Goal: Task Accomplishment & Management: Complete application form

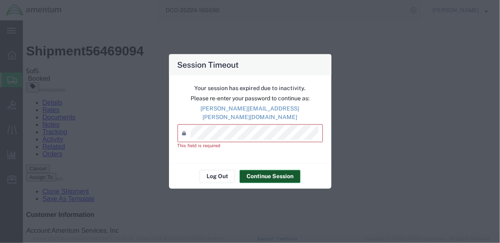
click at [282, 172] on button "Continue Session" at bounding box center [270, 176] width 61 height 13
click at [224, 173] on button "Log Out" at bounding box center [218, 176] width 36 height 13
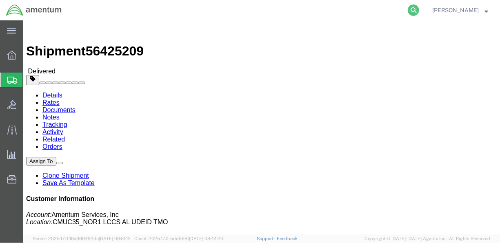
click at [419, 9] on icon at bounding box center [413, 9] width 11 height 11
click at [258, 9] on input "search" at bounding box center [284, 10] width 248 height 20
paste input "DCO-25230-166977"
click at [419, 10] on icon at bounding box center [413, 9] width 11 height 11
type input "DCO-25230-166977"
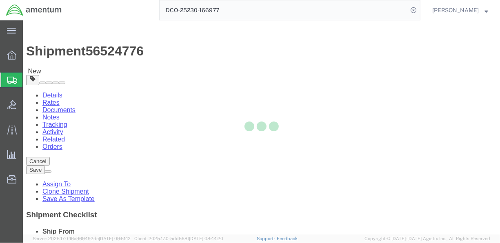
select select "42657"
select select "42655"
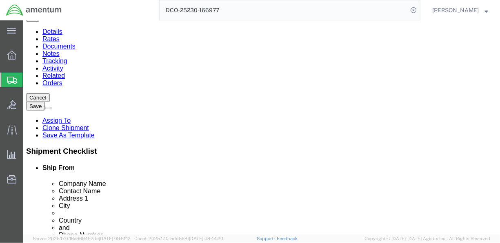
scroll to position [59, 0]
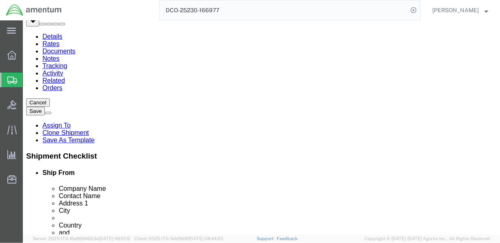
click input "[PERSON_NAME]"
type input "[PERSON_NAME] [PERSON_NAME]"
click button "Save"
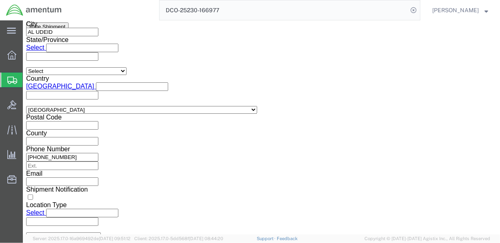
scroll to position [595, 0]
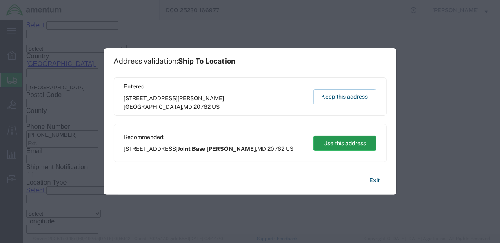
click at [363, 147] on button "Use this address" at bounding box center [345, 143] width 63 height 15
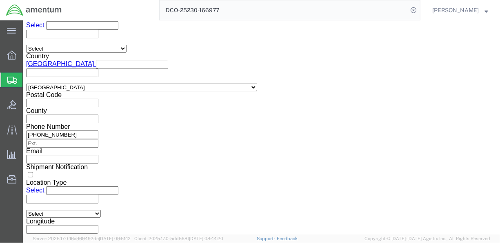
click button "Continue"
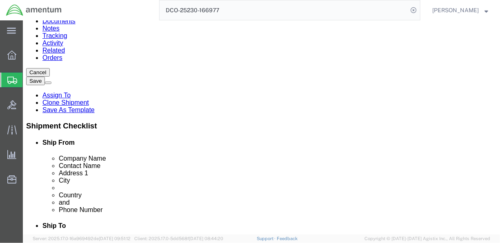
scroll to position [89, 0]
click dt "Pieces:"
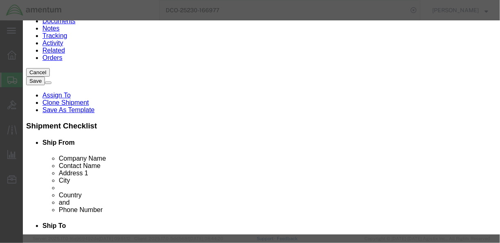
click input "text"
type input "2"
drag, startPoint x: 140, startPoint y: 93, endPoint x: 132, endPoint y: 94, distance: 8.2
click input "text"
type input "26,131.35"
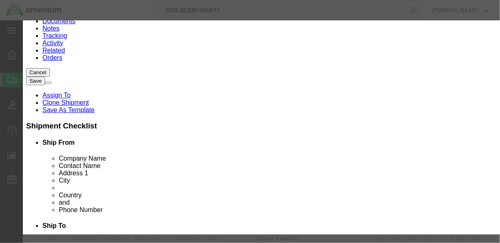
click button "Save & Close"
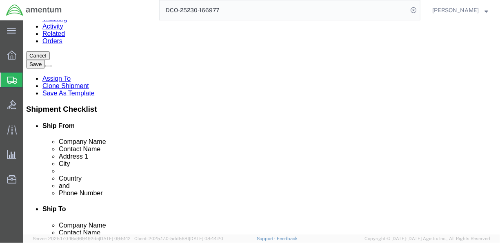
scroll to position [104, 0]
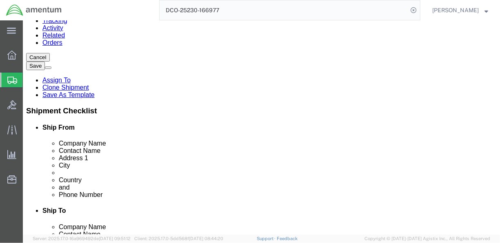
click button "Continue"
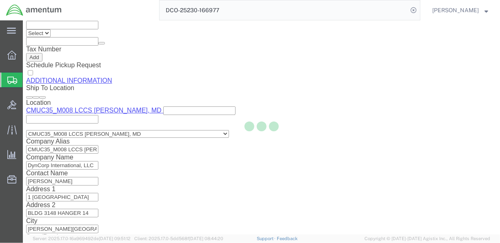
select select "DEPARTMENT"
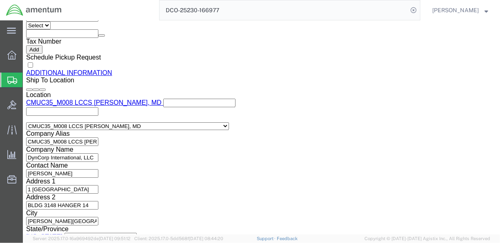
scroll to position [189, 0]
click button "Rate Shipment"
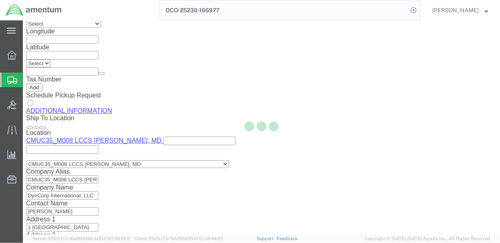
scroll to position [154, 0]
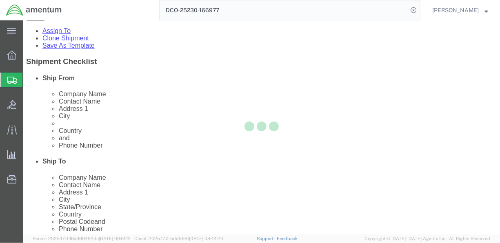
select select "CBOX"
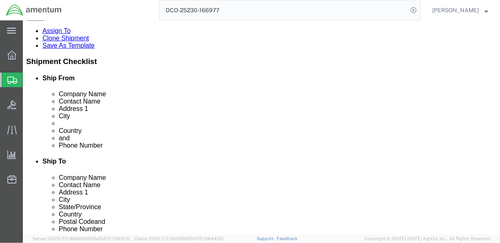
click dd "1.00 Each"
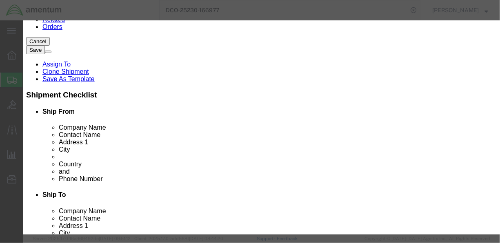
scroll to position [0, 0]
click button "Close"
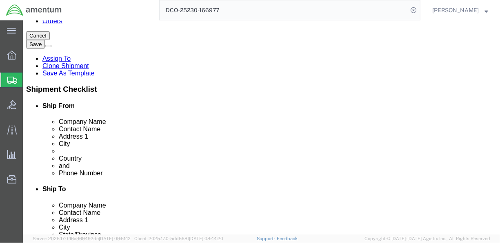
scroll to position [132, 0]
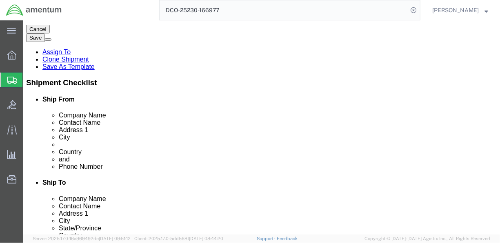
click div "Package Content # 1 1 x Cardboard Box(es) Package Type Select BCK Boxes Bale(s)…"
click link "Add Content"
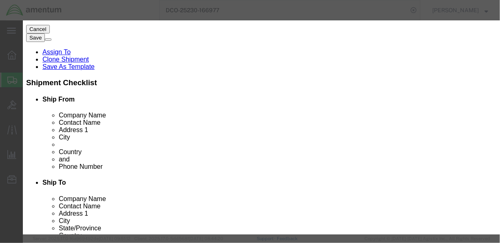
click button "Close"
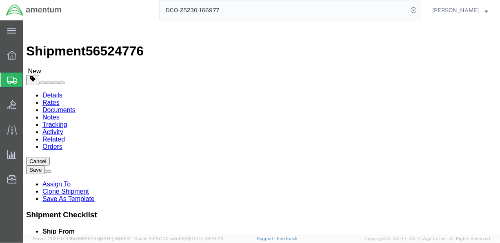
scroll to position [167, 0]
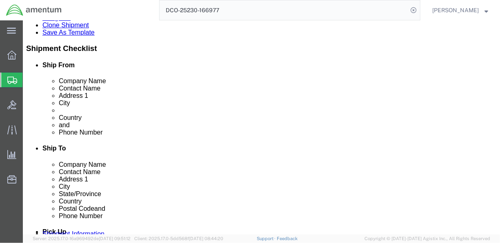
click button "Continue"
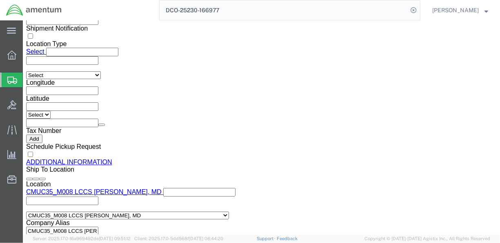
scroll to position [823, 0]
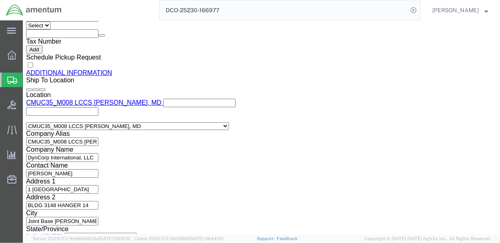
click button "Rate Shipment"
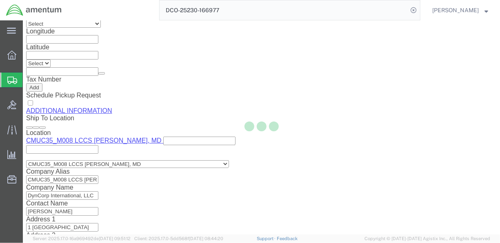
scroll to position [154, 0]
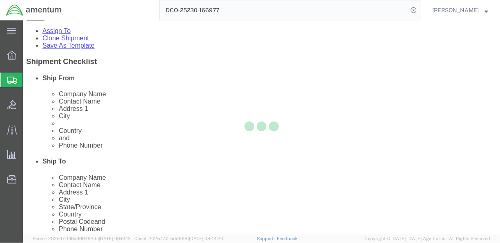
select select "CBOX"
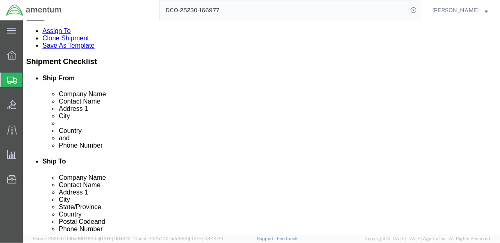
click icon
click dd "1.00 Each"
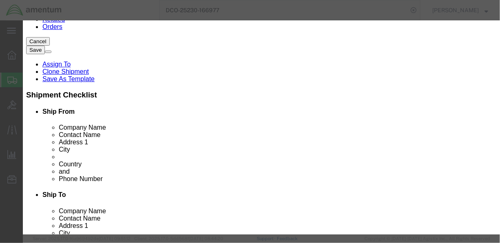
scroll to position [19, 0]
click button "Close"
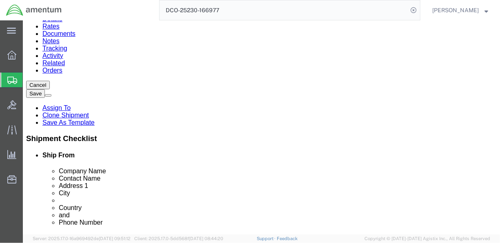
scroll to position [113, 0]
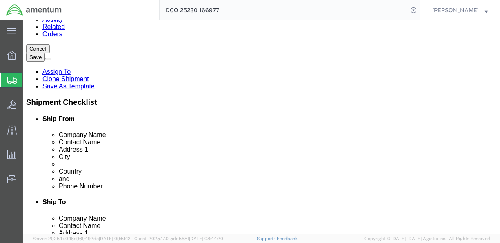
click dt "Total value:"
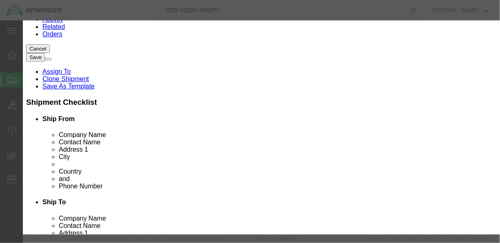
drag, startPoint x: 160, startPoint y: 96, endPoint x: 63, endPoint y: 95, distance: 96.8
click div "Total Value 26131.35 Select ADP AED AFN ALL AMD AOA ARS ATS AUD AWG AZN BAM BBD…"
click button "Save & Close"
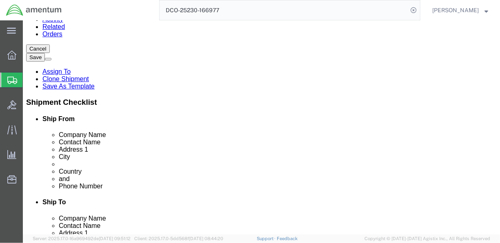
click button "Rate Shipment"
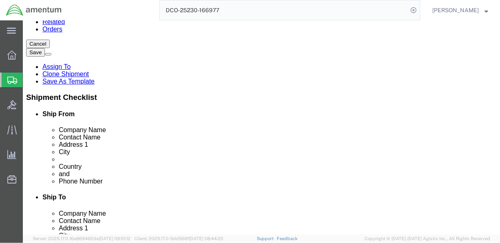
scroll to position [118, 0]
click p "VALVE-PRIMARY"
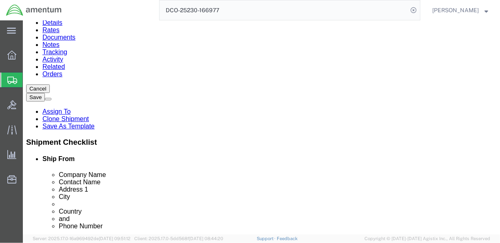
scroll to position [126, 0]
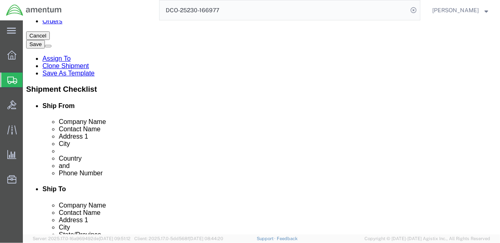
click dt "Total value:"
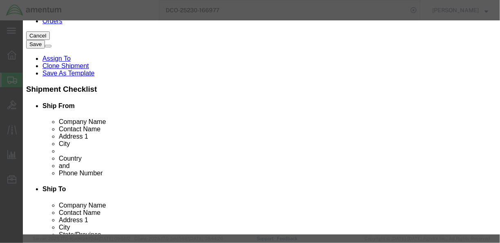
scroll to position [0, 0]
click button "Commodity library"
click link "V"
click select "Search by Class Commodity Quantity Commodity Value Commodity Value Country Desc…"
click div "Search by Class Commodity Quantity Commodity Value Commodity Value Country Desc…"
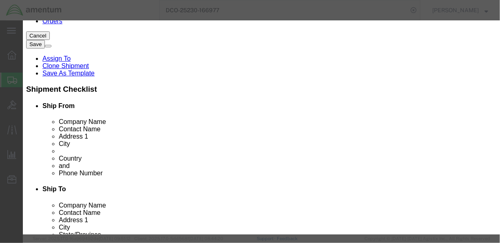
click link "V"
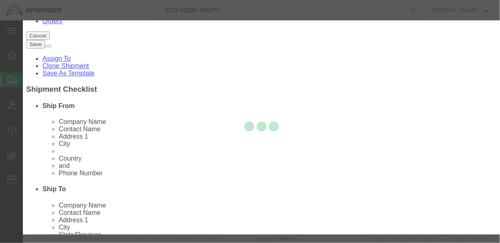
scroll to position [176, 0]
drag, startPoint x: 426, startPoint y: 44, endPoint x: 455, endPoint y: 43, distance: 29.0
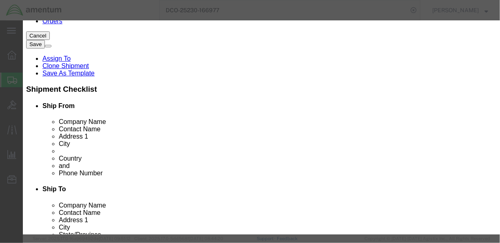
click icon "button"
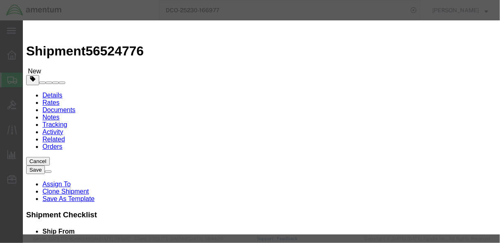
click input "text"
type input "26,131.35"
click button "Save & Close"
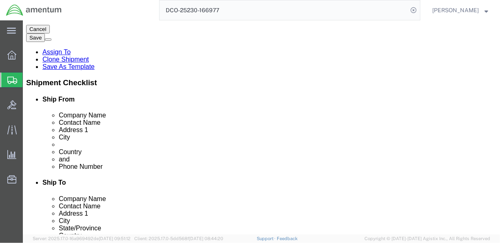
scroll to position [133, 0]
click button "Rate Shipment"
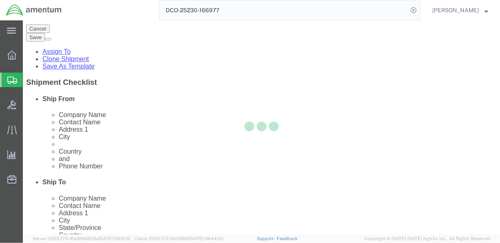
scroll to position [154, 0]
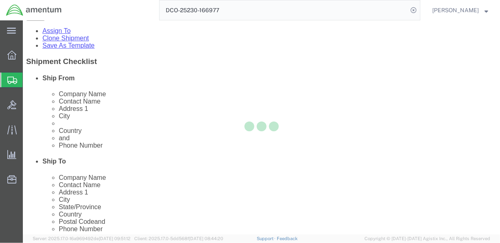
select select "CBOX"
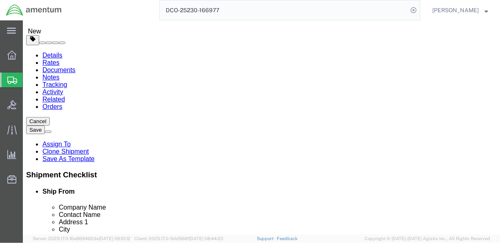
scroll to position [38, 0]
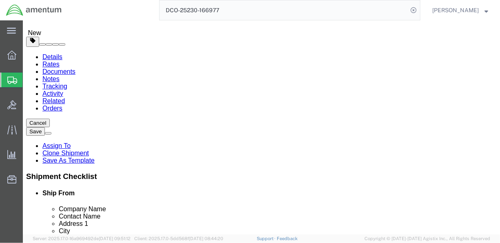
click span "button"
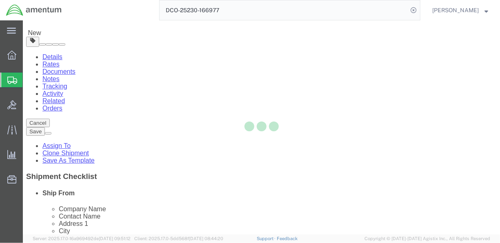
select select "CBOX"
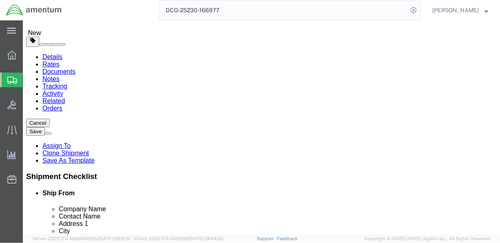
click span "button"
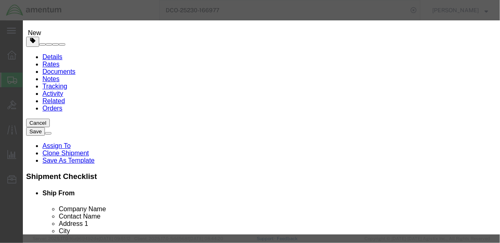
click button "Yes"
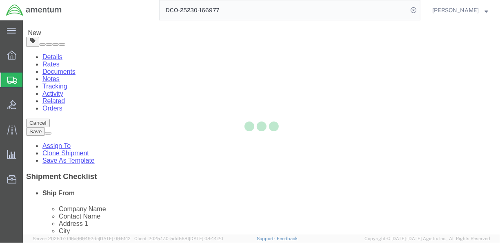
select select "CBOX"
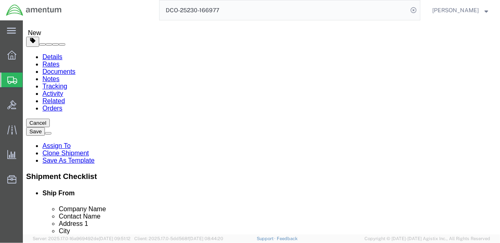
click span "button"
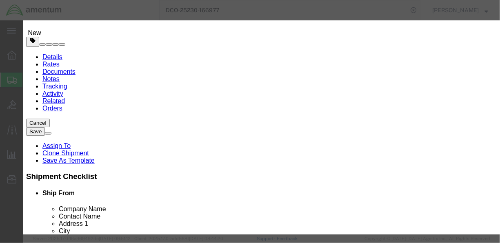
scroll to position [0, 0]
click button "button"
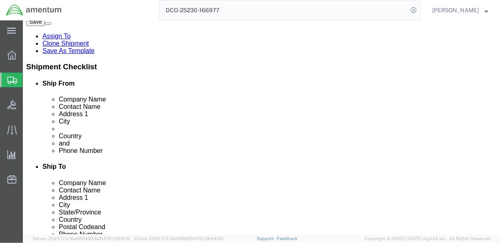
scroll to position [149, 0]
click dd "26131.35 USD"
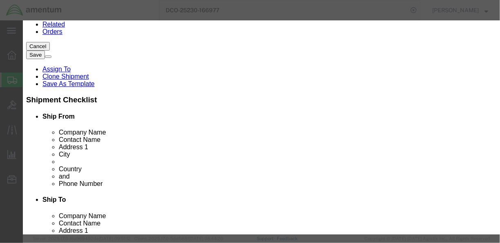
scroll to position [287, 0]
click icon "button"
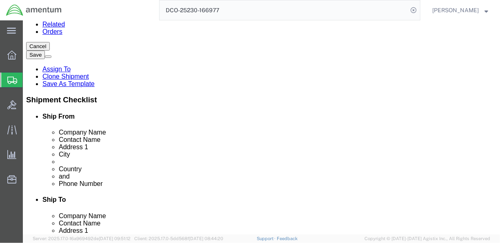
click icon
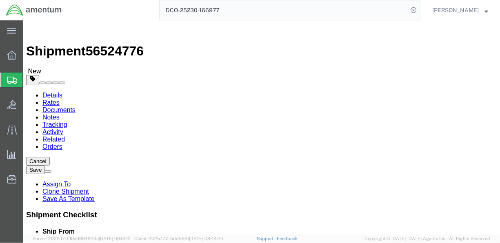
click icon
click button "Rate Shipment"
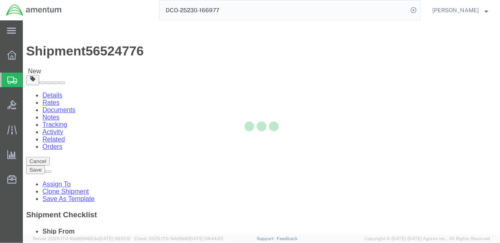
select select "CBOX"
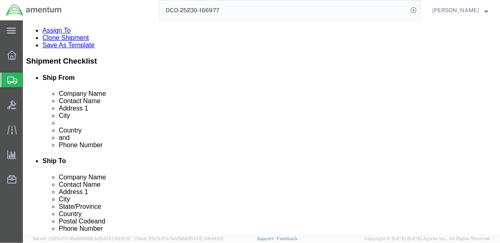
scroll to position [156, 0]
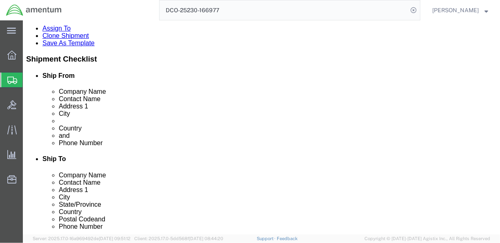
click dl "Pieces: 1.00 Each Total value: 26131.35 USD"
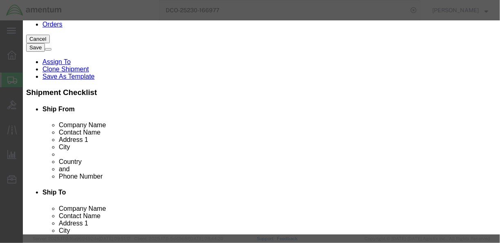
scroll to position [309, 0]
type input "UOM"
click button "Save & Close"
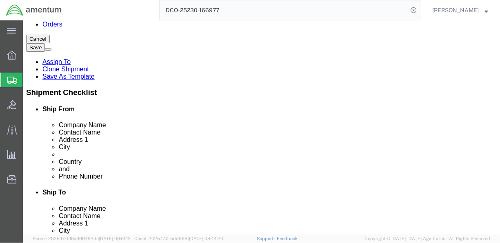
click button "Rate Shipment"
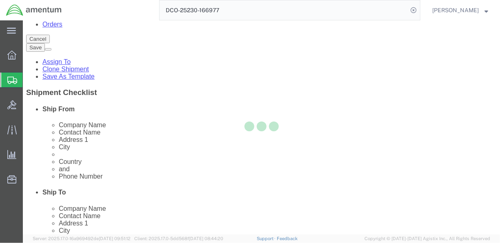
scroll to position [154, 0]
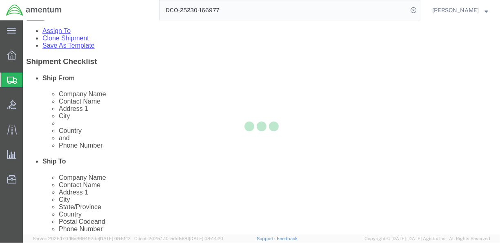
select select "CBOX"
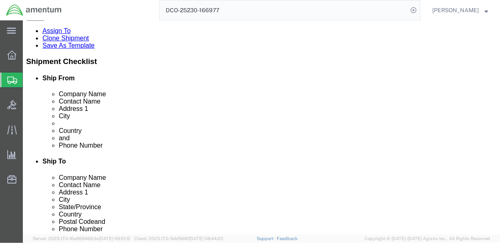
click icon
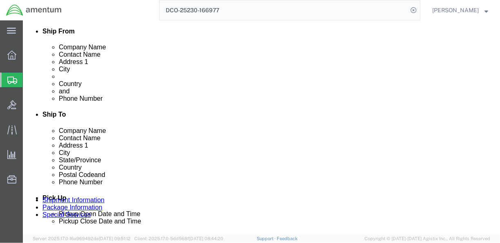
click button "Rate Shipment"
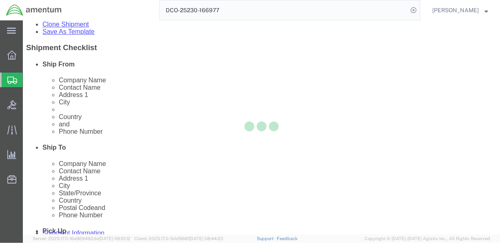
scroll to position [154, 0]
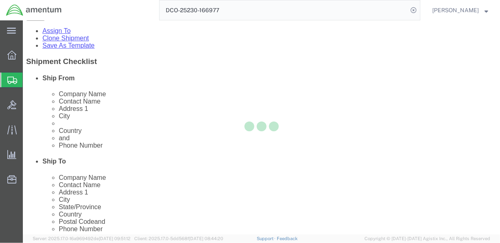
select select "CBOX"
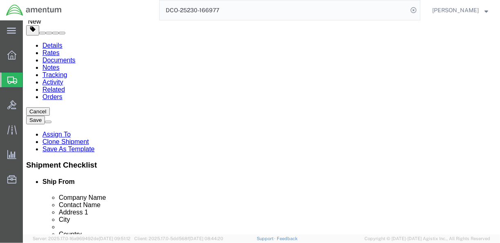
scroll to position [48, 0]
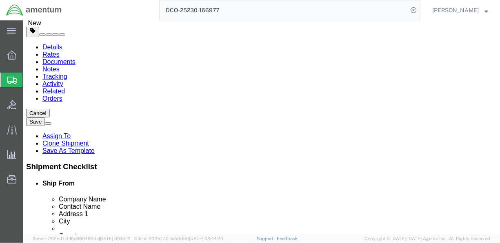
click span "button"
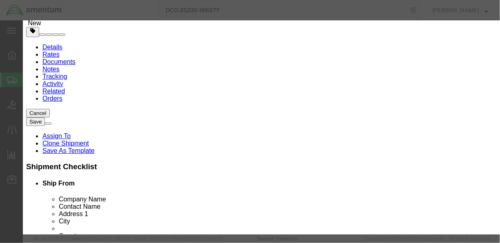
scroll to position [13, 0]
click button "Close"
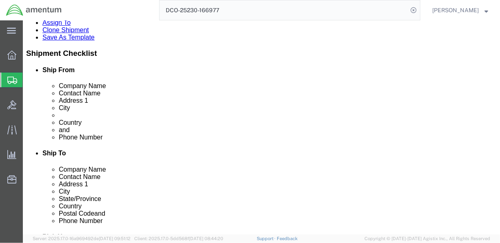
scroll to position [166, 0]
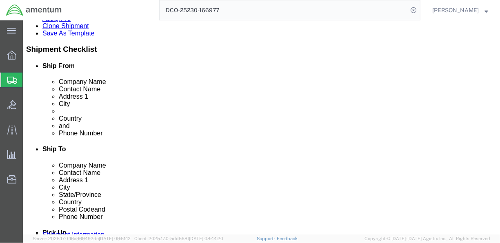
click dd "1.00 Each"
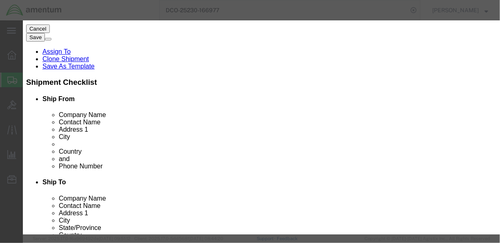
click select "Select"
click div "HTS/Tariff Code 8481400000 - SAFETY OR RELIEF VALVES (KGS) 8481400000 ECCN 9A99…"
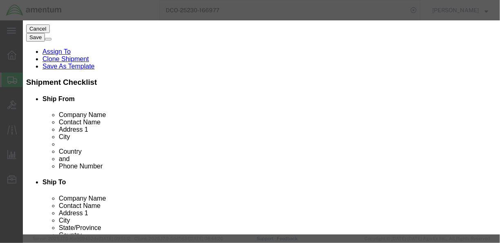
drag, startPoint x: 202, startPoint y: 46, endPoint x: 179, endPoint y: 141, distance: 97.9
type input "8481400000"
click button "Save & Close"
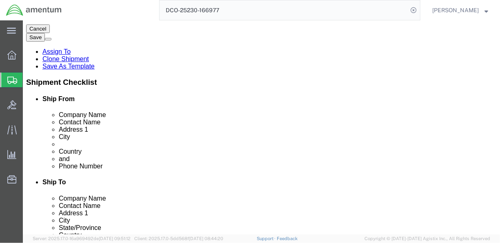
click button "Rate Shipment"
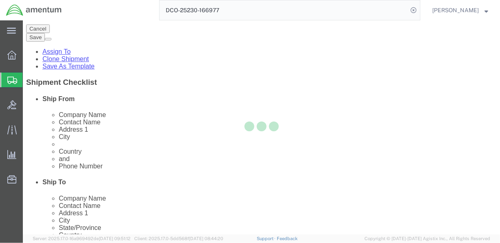
scroll to position [154, 0]
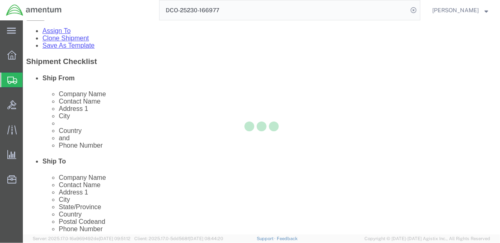
select select "CBOX"
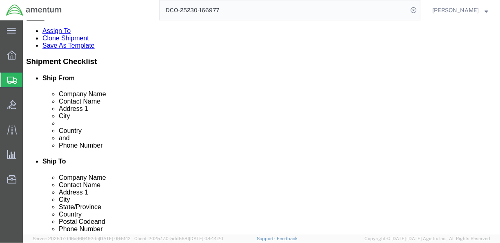
click dd "26131.35 USD"
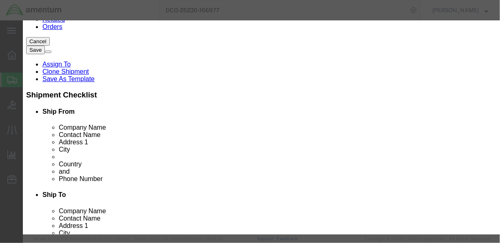
scroll to position [309, 0]
click input "text"
drag, startPoint x: 427, startPoint y: 123, endPoint x: 428, endPoint y: 107, distance: 15.1
drag, startPoint x: 188, startPoint y: 98, endPoint x: 177, endPoint y: 98, distance: 11.1
type input "0"
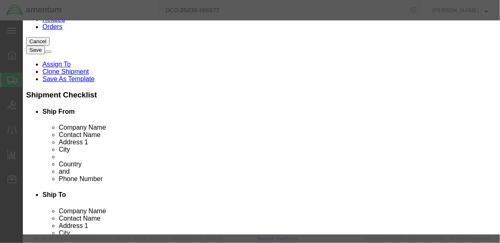
click button "Close"
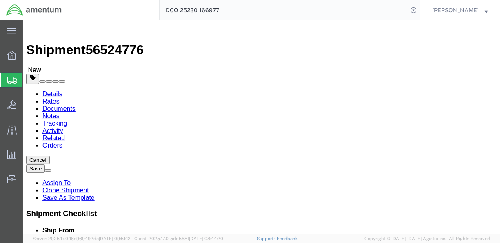
scroll to position [0, 0]
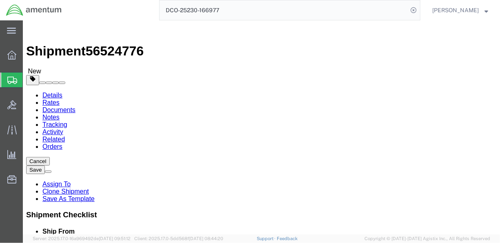
click icon
drag, startPoint x: 475, startPoint y: 65, endPoint x: 496, endPoint y: 11, distance: 57.9
click button "Save"
click button "Rate Shipment"
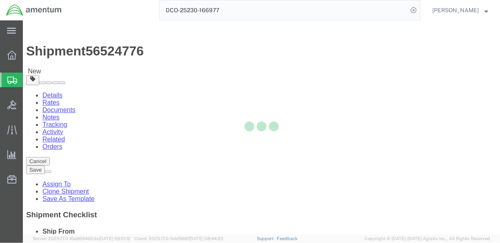
select select "CBOX"
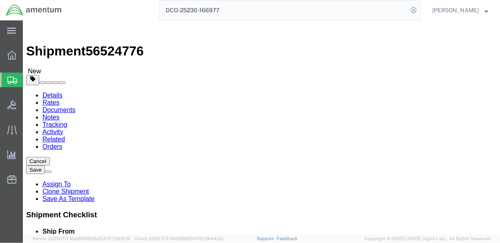
click icon
click input "[PERSON_NAME] [PERSON_NAME]"
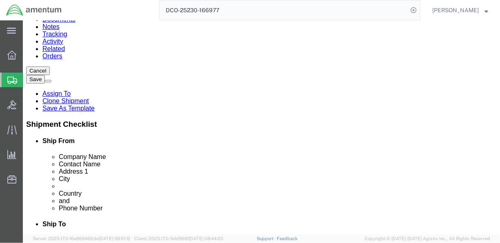
scroll to position [94, 0]
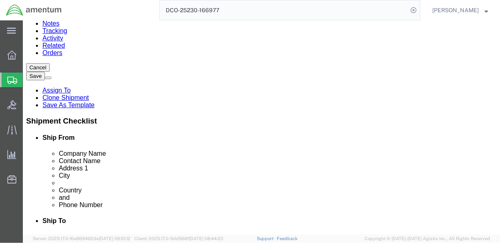
type input "[PERSON_NAME]"
click button "Save"
click button "Rate Shipment"
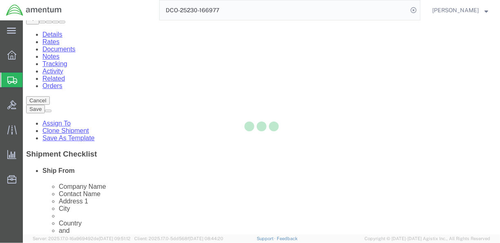
select select "CBOX"
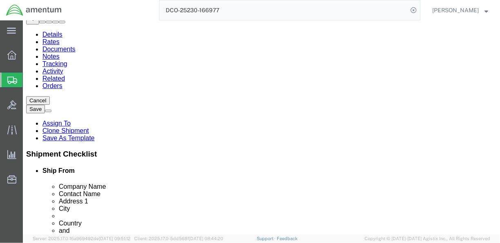
click input "1"
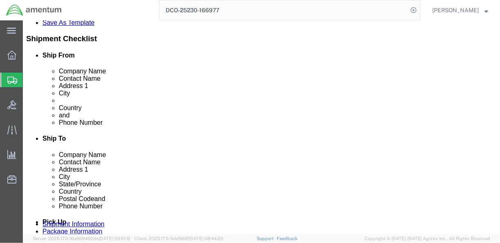
scroll to position [174, 0]
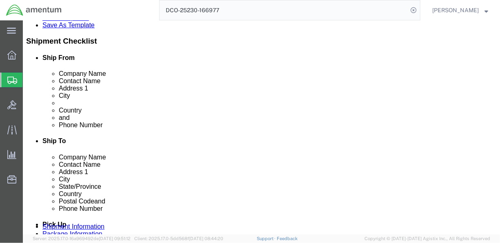
click dd "1.00 Each"
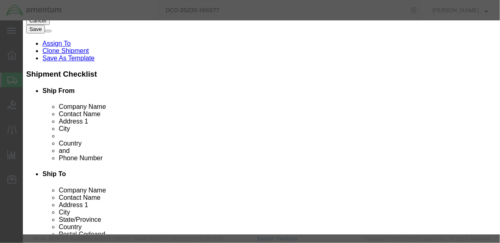
scroll to position [0, 0]
click select "Select"
click button "Commodity library"
click link "V"
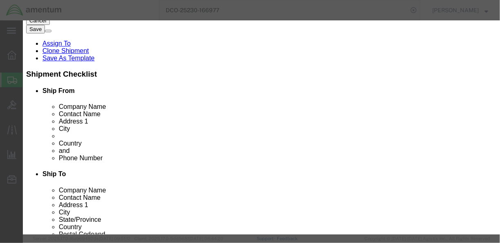
click icon "button"
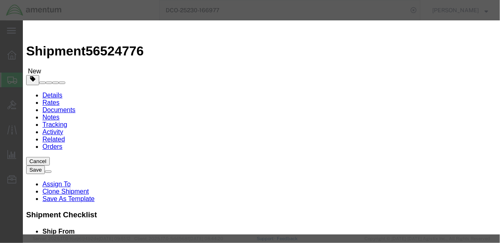
click icon "button"
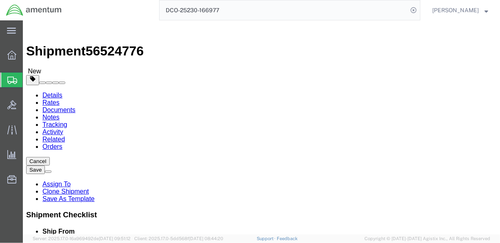
click select "Select cm ft in"
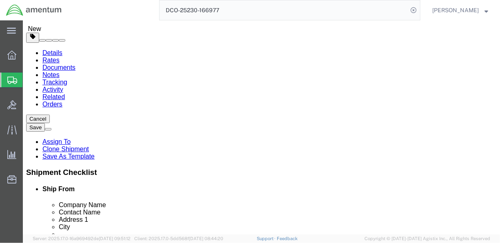
scroll to position [42, 0]
click select "Select cm ft in"
select select "FT"
click select "Select cm ft in"
type input "1.00"
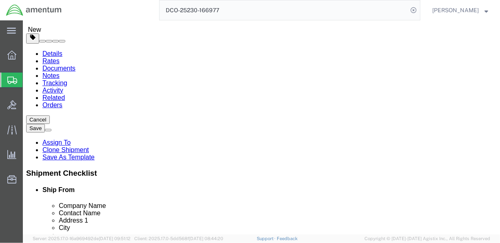
type input "1.00"
type input "0.67"
click select "Select cm ft in"
select select "CM"
click select "Select cm ft in"
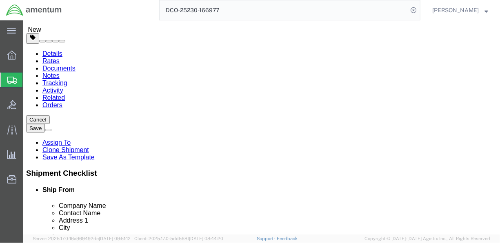
type input "30.48"
type input "20.42"
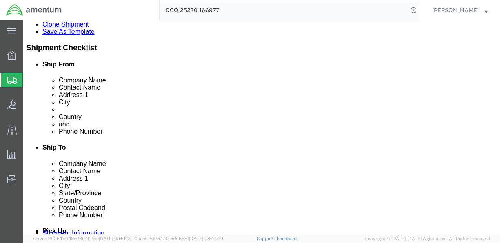
click button "Rate Shipment"
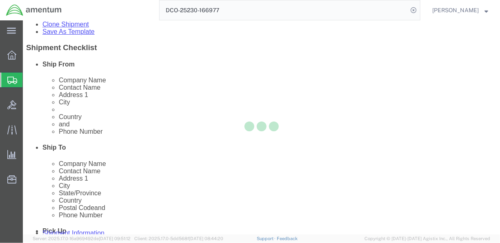
scroll to position [154, 0]
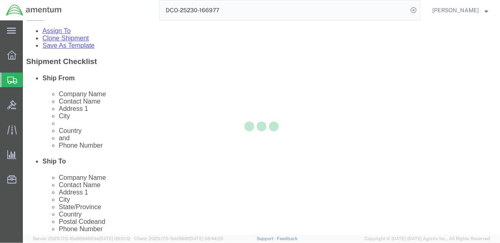
select select "CBOX"
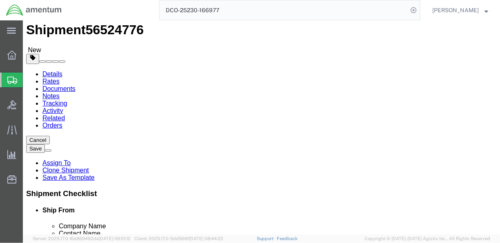
scroll to position [20, 0]
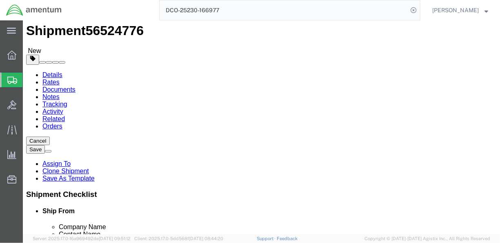
click select "Select cm ft in"
select select "FT"
click select "Select cm ft in"
type input "1.00"
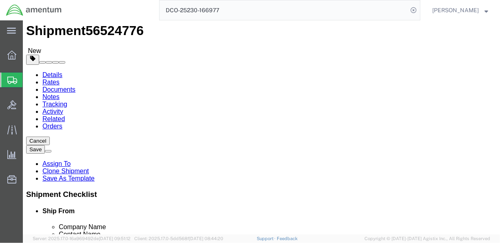
type input "0.67"
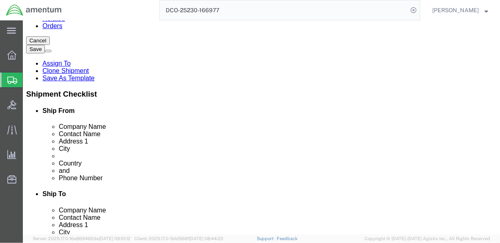
scroll to position [122, 0]
click button "Save"
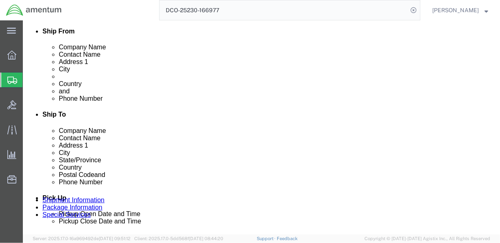
click button "Rate Shipment"
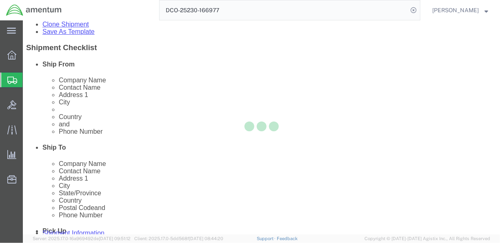
scroll to position [154, 0]
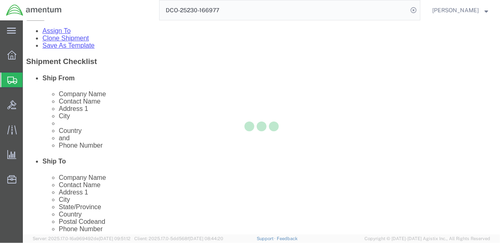
select select "CBOX"
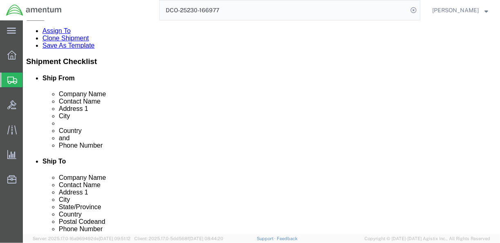
click icon
click dd "26131.35 USD"
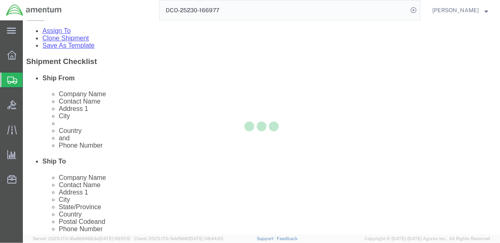
scroll to position [120, 0]
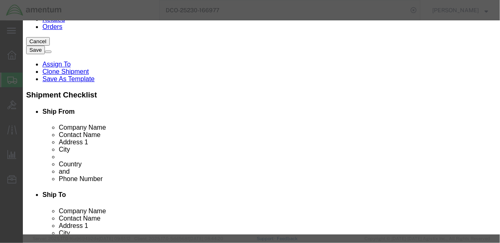
click select "Select"
click select "Select [GEOGRAPHIC_DATA] [GEOGRAPHIC_DATA] [GEOGRAPHIC_DATA] [GEOGRAPHIC_DATA] …"
click select "Select"
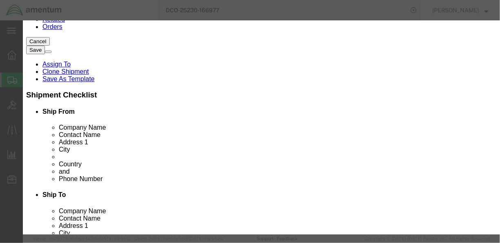
click select "Select"
click div "Description VALVE-PRIMARY Commodity Category Select Country Of Origin Select [G…"
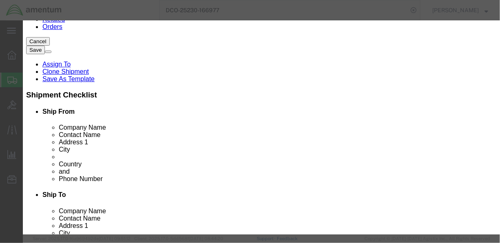
click select "Select 50 55 60 65 70 85 92.5 100 125 175 250 300 400"
click label "Country Of Origin"
click button "Close"
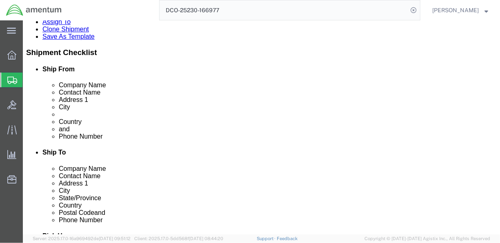
scroll to position [167, 0]
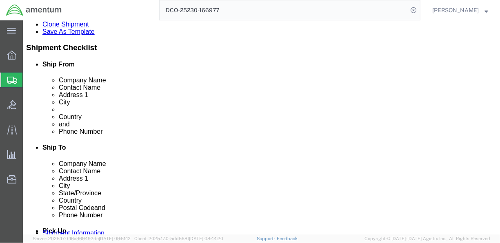
click button "Rate Shipment"
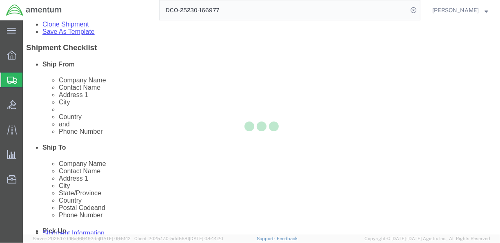
scroll to position [154, 0]
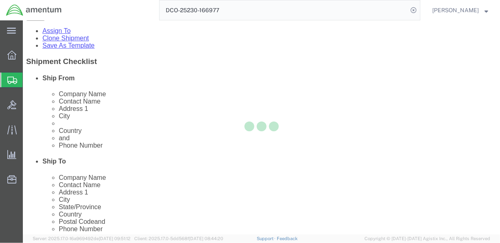
select select "CBOX"
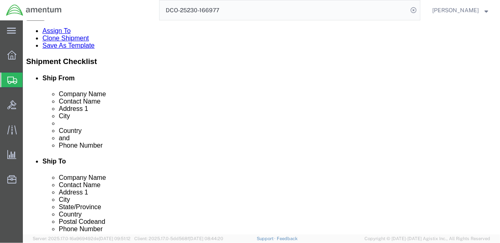
scroll to position [0, 0]
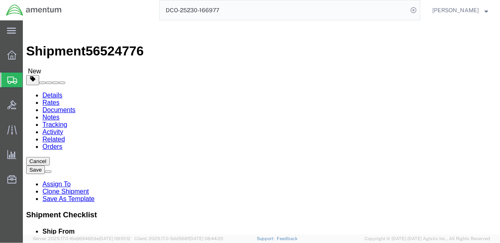
click div "Package Info Total shipment is made up of 1 packages containing 1 pieces weighi…"
click div "Please fix the following errors Package 1, Content 1: The secondary UOM does no…"
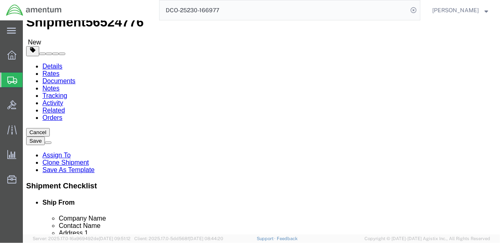
scroll to position [201, 0]
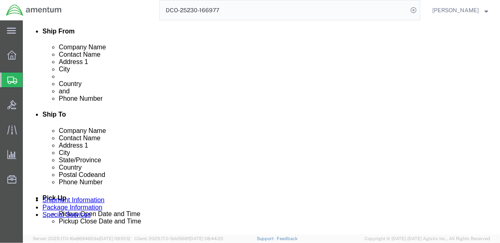
click button "Continue"
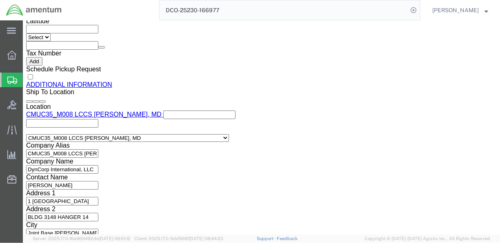
click icon
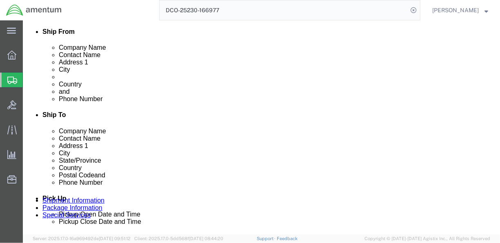
click dd "26131.35 USD"
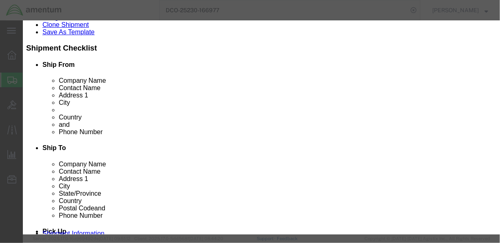
scroll to position [0, 0]
click select "Select"
click select "Select AGR-Agricultural APP-Computers APR-Additional Permissive Exports AVS-Air…"
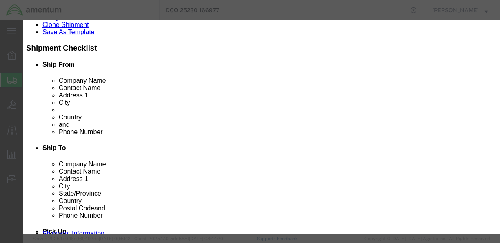
select select "NONE"
click select "Select AGR-Agricultural APP-Computers APR-Additional Permissive Exports AVS-Air…"
type input "0"
click input "0"
click select "Select ATF BIS DEA EPA FDA FTR ITAR OFAC Other (OPA)"
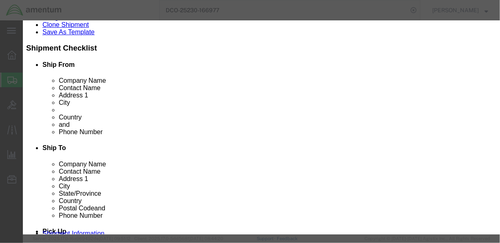
select select "ITAR"
click select "Select ATF BIS DEA EPA FDA FTR ITAR OFAC Other (OPA)"
click button "Save & Close"
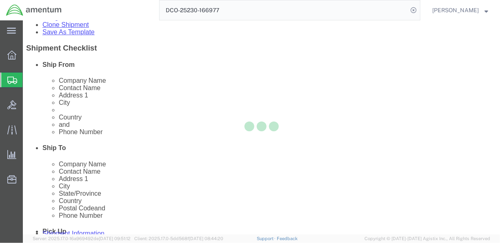
scroll to position [167, 0]
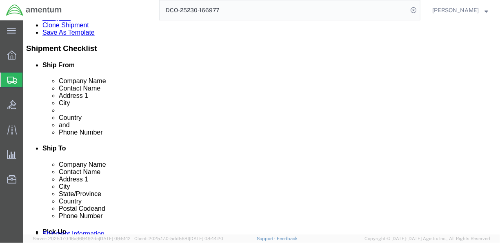
click button "Rate Shipment"
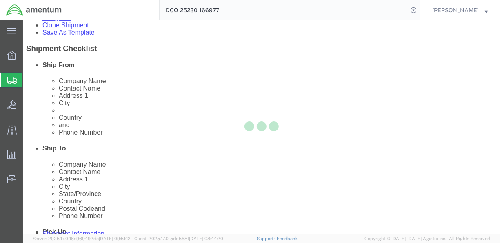
scroll to position [154, 0]
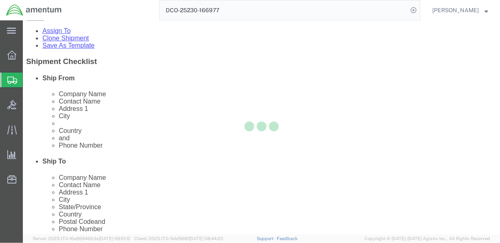
select select "CBOX"
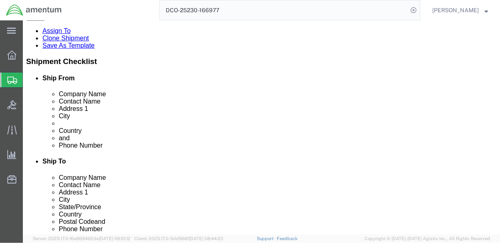
click dd "1.00 Each"
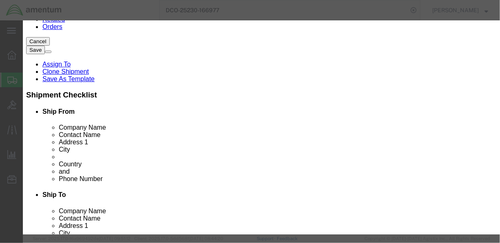
scroll to position [225, 0]
click select "Select ATF BIS DEA EPA FDA FTR ITAR OFAC Other (OPA)"
select select "BIS"
click select "Select ATF BIS DEA EPA FDA FTR ITAR OFAC Other (OPA)"
click select "Select AGR-Agricultural APP-Computers APR-Additional Permissive Exports AVS-Air…"
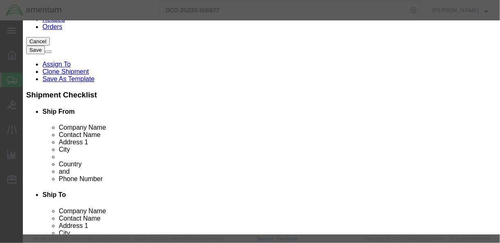
select select "NLR"
click select "Select AGR-Agricultural APP-Computers APR-Additional Permissive Exports AVS-Air…"
click button "Save & Close"
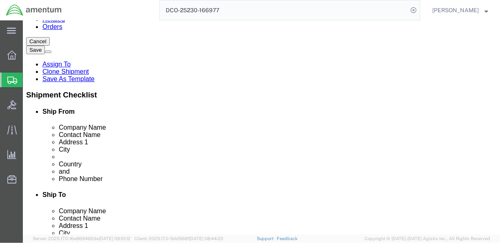
click button "Rate Shipment"
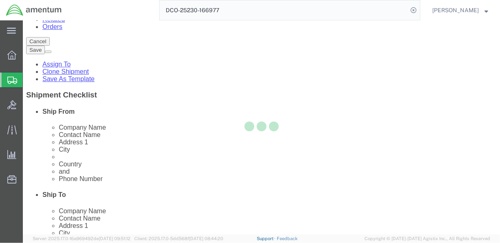
scroll to position [154, 0]
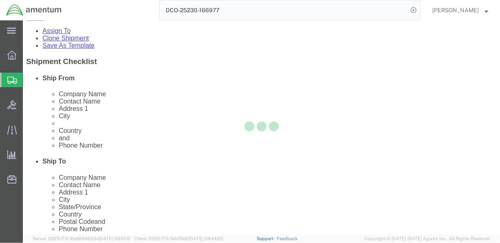
select select "CBOX"
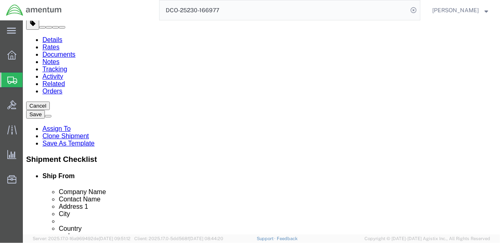
scroll to position [0, 0]
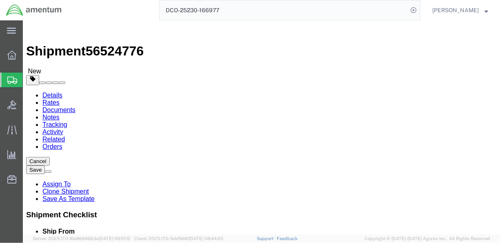
click icon
click select "Select Bale(s) Basket(s) Bolt(s) Bottle(s) Buckets Bulk Bundle(s) Can(s) Cardbo…"
click link "Add Package"
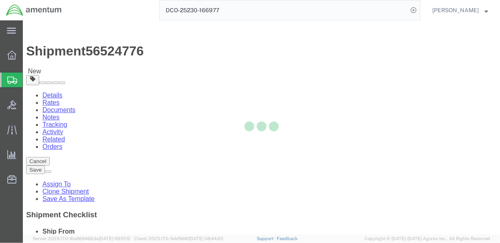
select select "CBOX"
select select "YRPK"
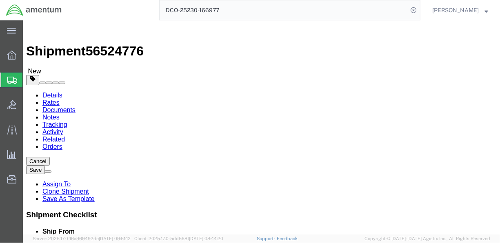
click select "Select Bale(s) Basket(s) Bolt(s) Bottle(s) Buckets Bulk Bundle(s) Can(s) Cardbo…"
click span "button"
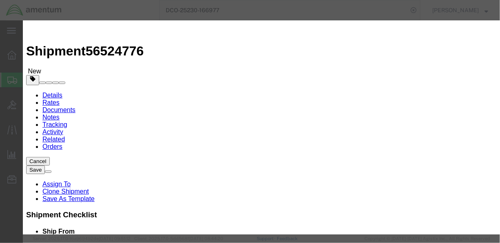
click button "Yes"
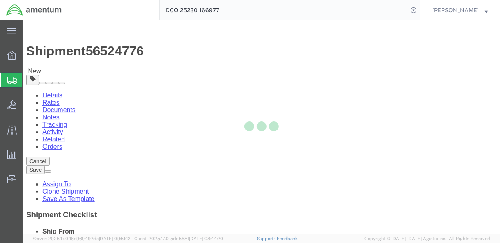
select select "CBOX"
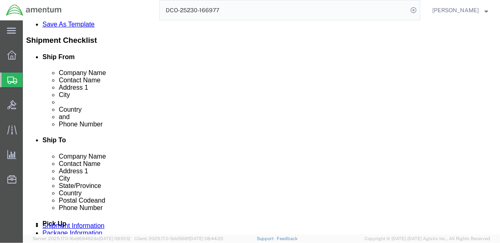
scroll to position [200, 0]
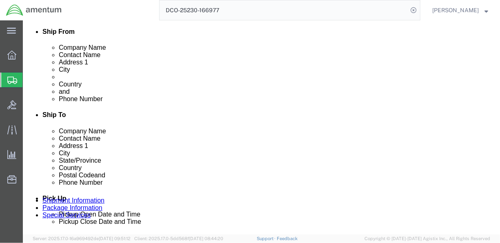
click button "Continue"
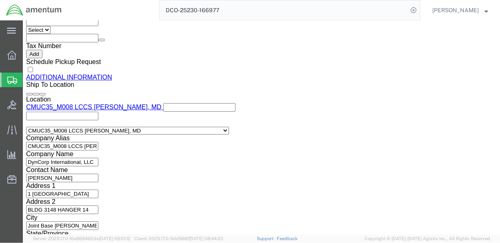
click button "Rate Shipment"
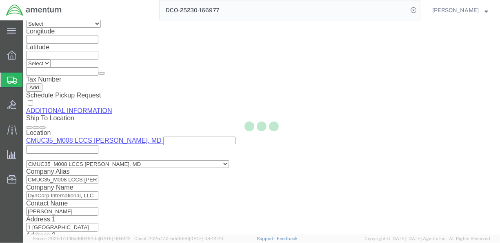
scroll to position [154, 0]
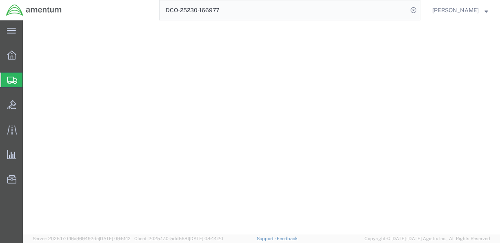
select select "CBOX"
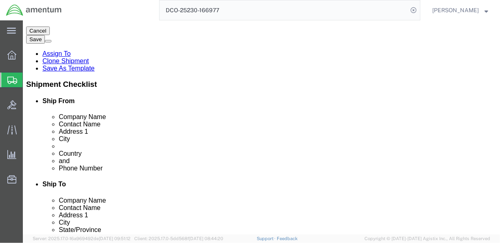
scroll to position [131, 0]
click dd "1.00 Each"
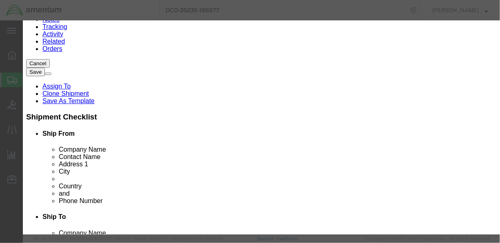
scroll to position [0, 0]
click button "button"
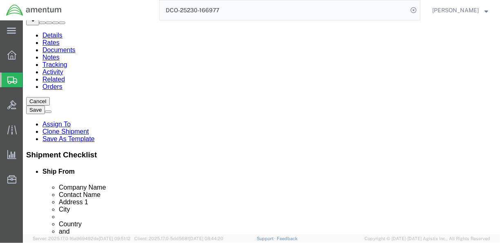
scroll to position [59, 0]
click select "Select Bale(s) Basket(s) Bolt(s) Bottle(s) Buckets Bulk Bundle(s) Can(s) Cardbo…"
click div "Package Content # 1 1 x Cardboard Box(es) Package Type Select Bale(s) Basket(s)…"
click select "Select cm ft in"
select select "IN"
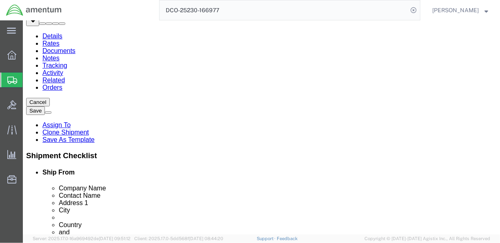
click select "Select cm ft in"
type input "12.00"
type input "8.04"
click select "Select Bale(s) Basket(s) Bolt(s) Bottle(s) Buckets Bulk Bundle(s) Can(s) Cardbo…"
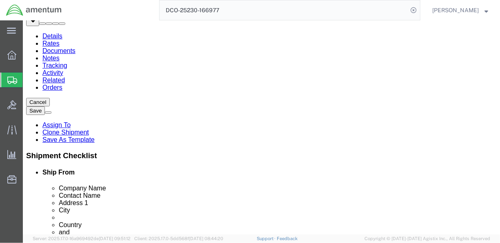
select select "MBX"
click select "Select Bale(s) Basket(s) Bolt(s) Bottle(s) Buckets Bulk Bundle(s) Can(s) Cardbo…"
type input "13.00"
type input "11.50"
type input "2.50"
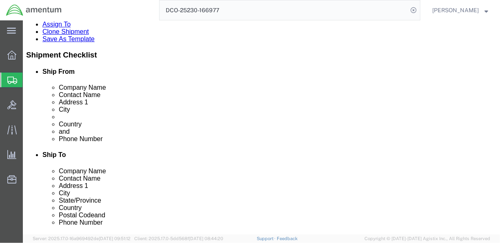
scroll to position [167, 0]
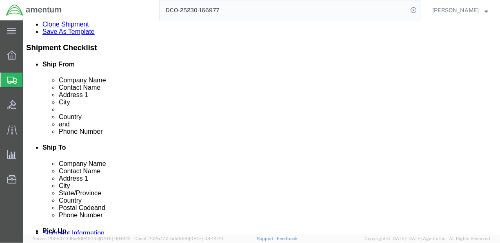
click button "Save"
click button "Rate Shipment"
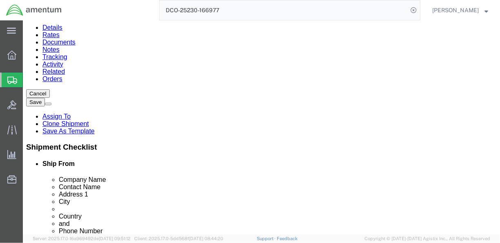
scroll to position [69, 0]
click select "Select Bale(s) Basket(s) Bolt(s) Bottle(s) Buckets Bulk Bundle(s) Can(s) Cardbo…"
select select "CBOX"
click select "Select Bale(s) Basket(s) Bolt(s) Bottle(s) Buckets Bulk Bundle(s) Can(s) Cardbo…"
click button "Save"
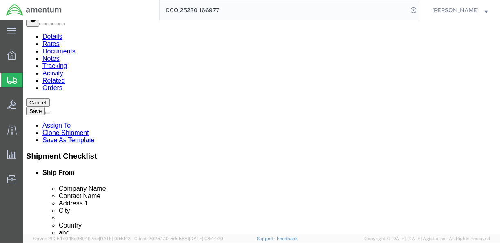
scroll to position [26, 0]
